Goal: Task Accomplishment & Management: Complete application form

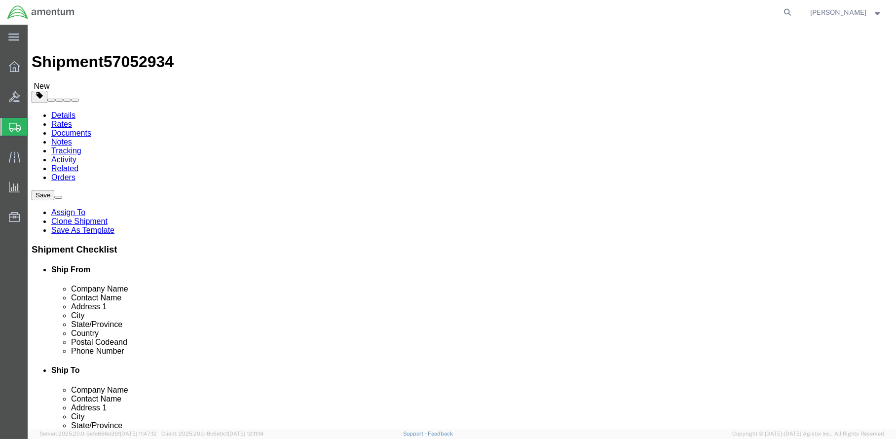
select select "42695"
select select
click input "[STREET_ADDRESS]"
type input "1"
click input "text"
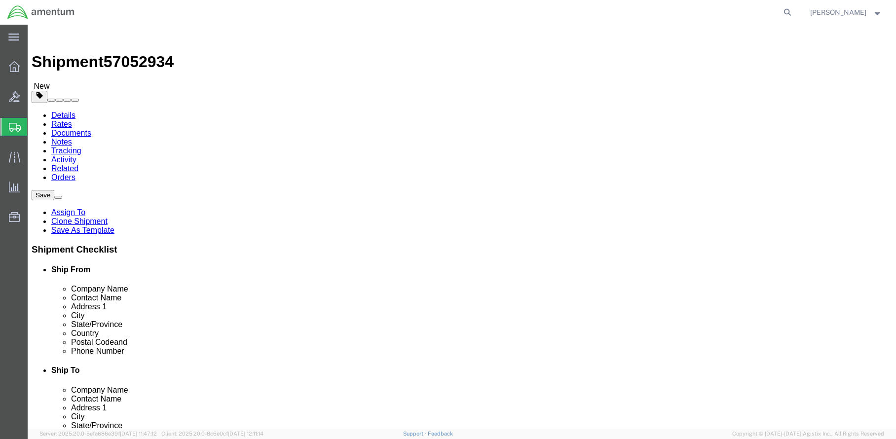
type input "D"
type input "[STREET_ADDRESS]"
select select
click input ","
type input "DOCK DOOR 43"
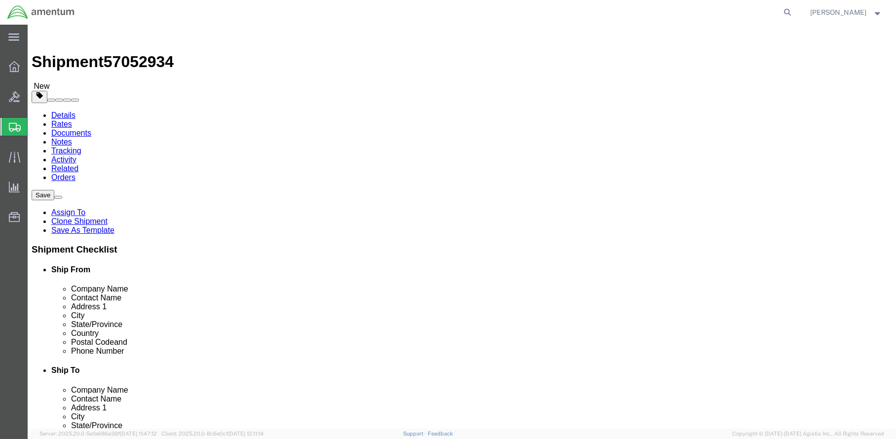
click input "text"
type input "[PERSON_NAME]"
click input "text"
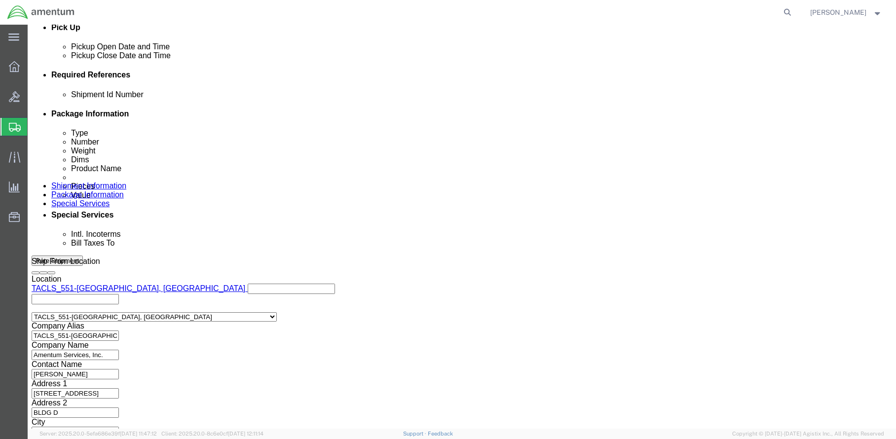
scroll to position [481, 0]
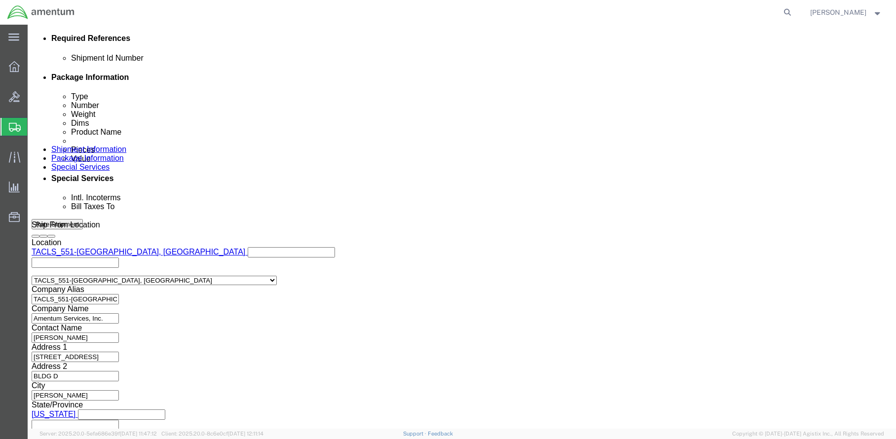
type input "[PHONE_NUMBER]"
click button "Rate Shipment"
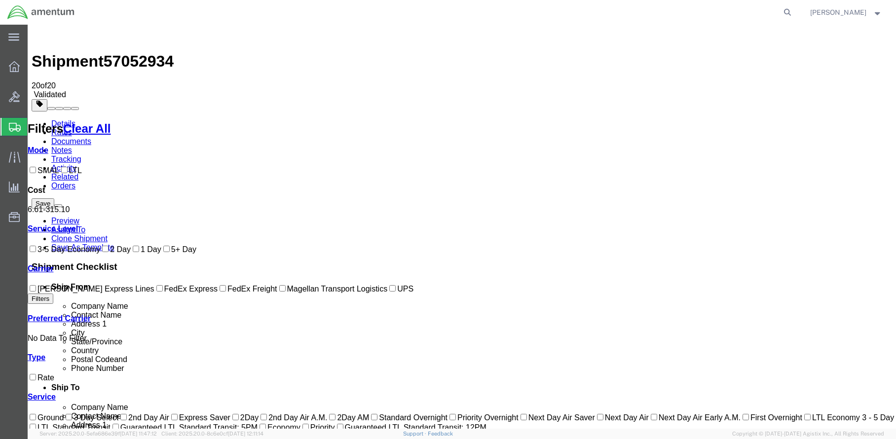
scroll to position [0, 0]
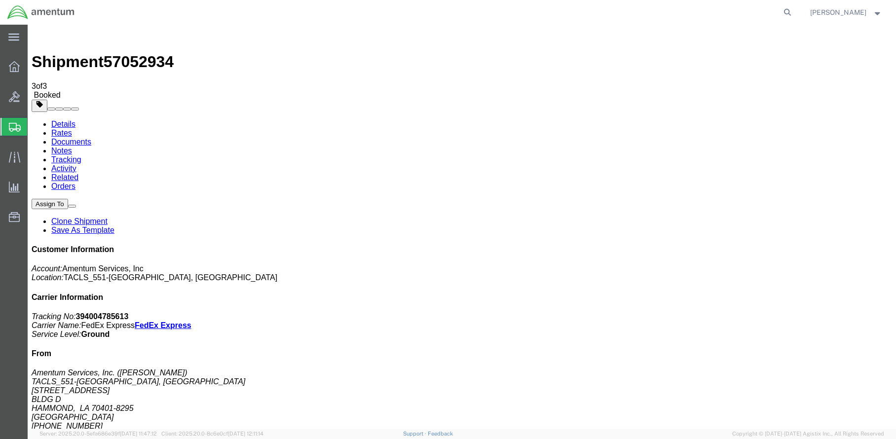
drag, startPoint x: 387, startPoint y: 178, endPoint x: 392, endPoint y: 177, distance: 5.0
